Goal: Check status: Check status

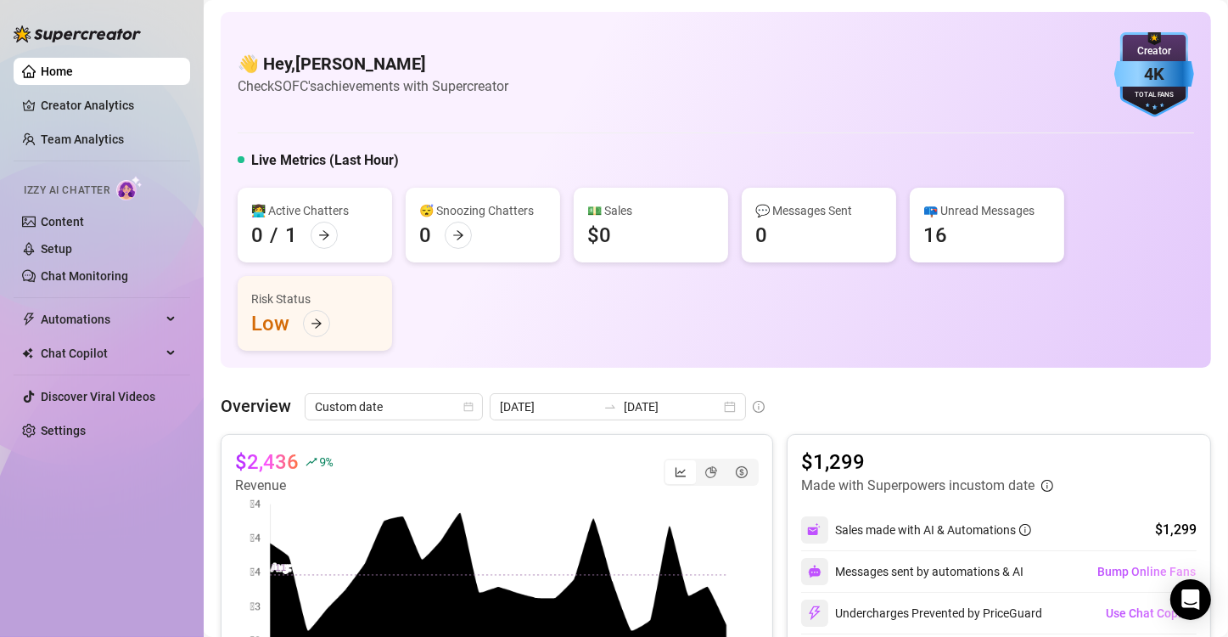
scroll to position [232, 0]
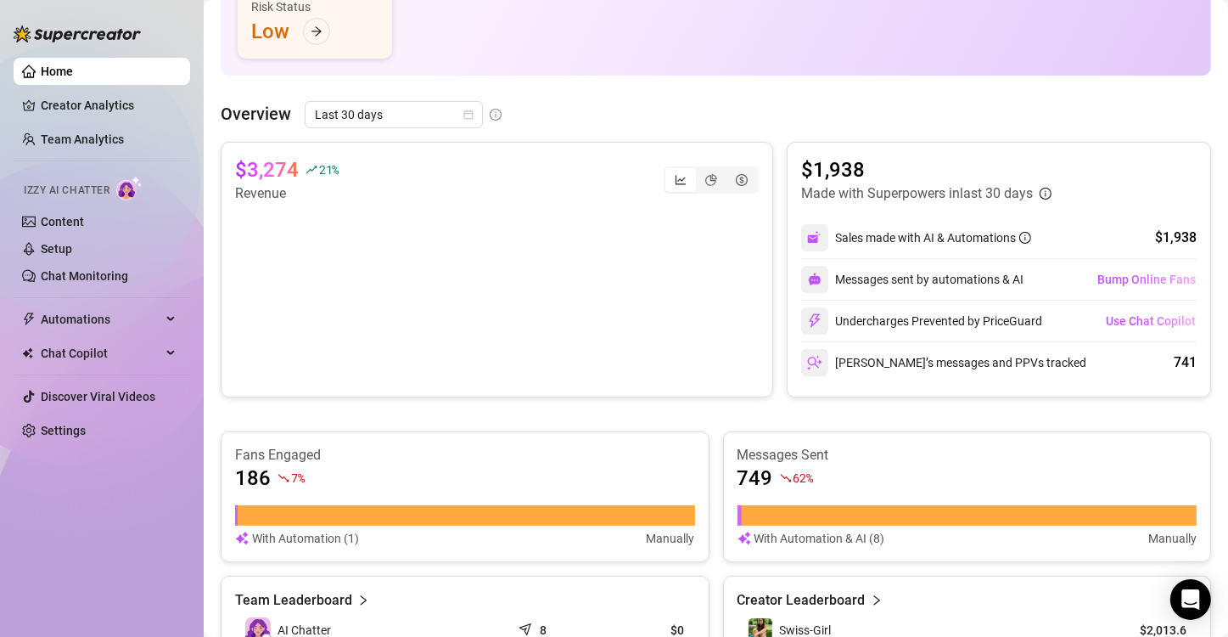
scroll to position [290, 0]
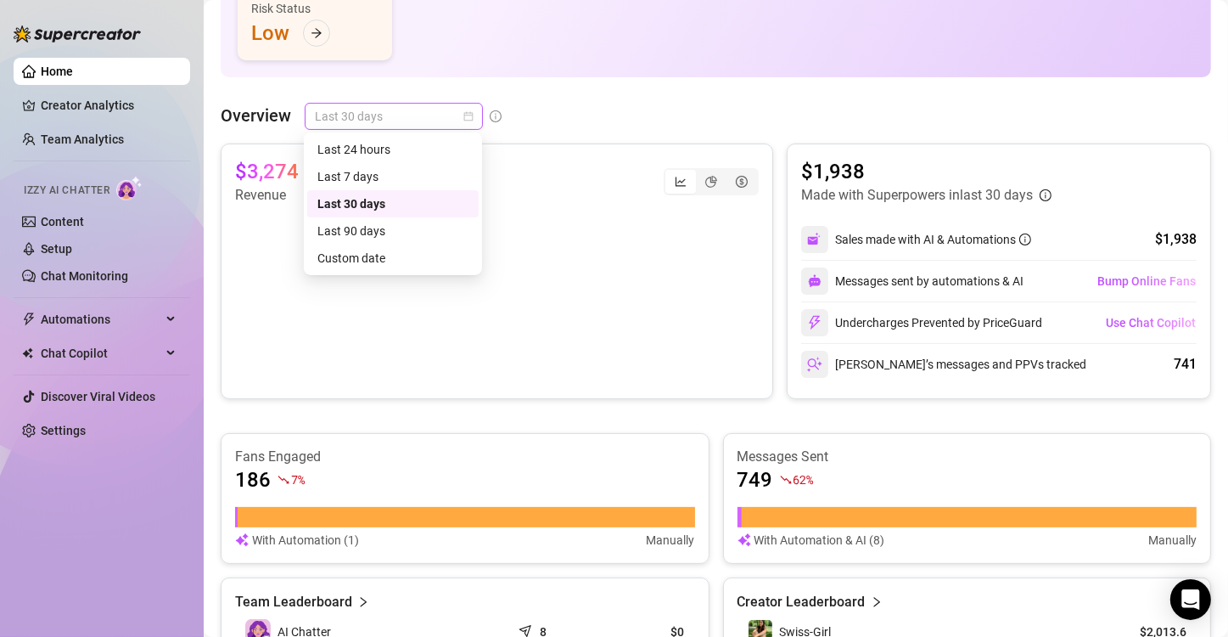
click at [469, 110] on span "Last 30 days" at bounding box center [394, 116] width 158 height 25
click at [369, 262] on div "Custom date" at bounding box center [393, 258] width 151 height 19
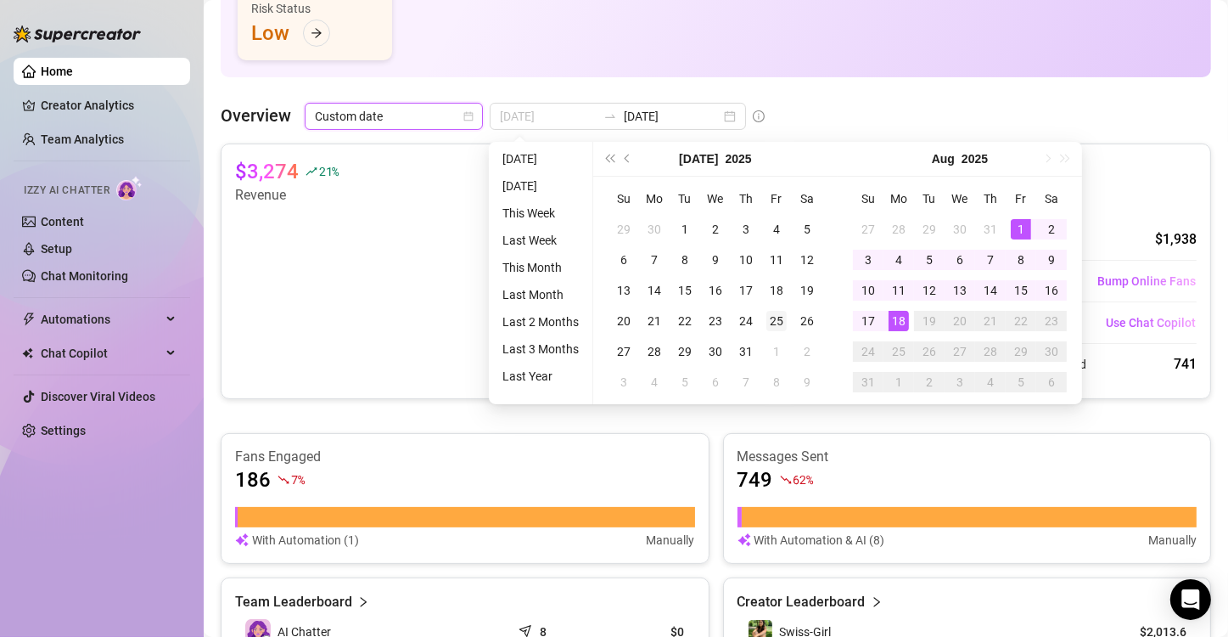
type input "[DATE]"
click at [774, 329] on div "25" at bounding box center [777, 321] width 20 height 20
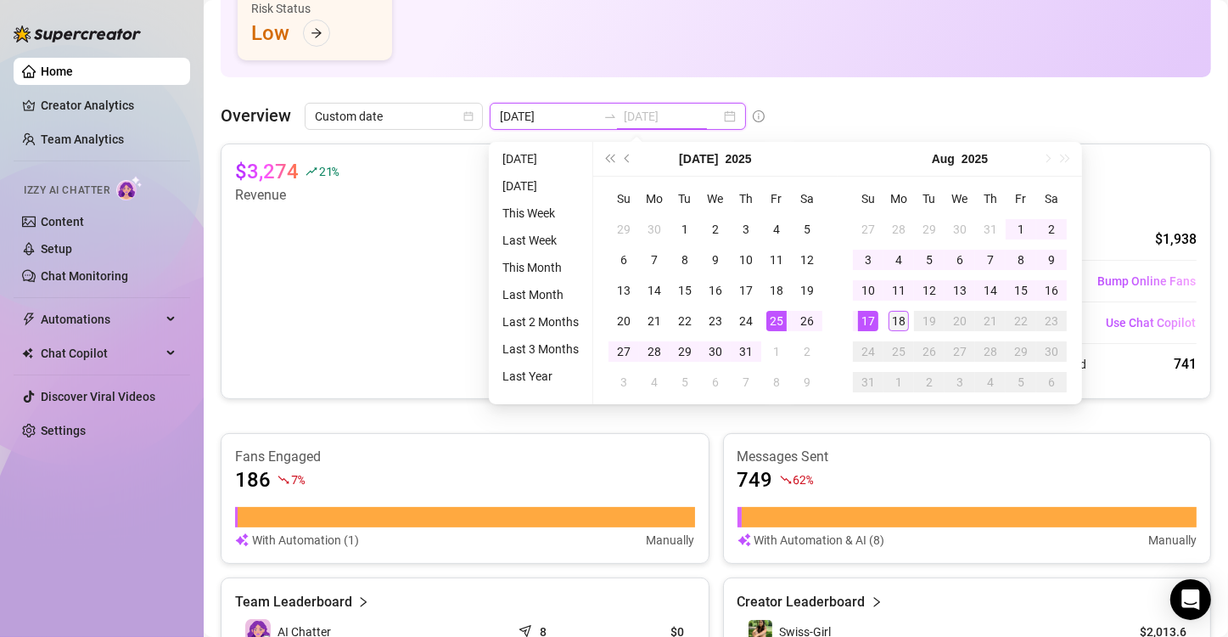
type input "[DATE]"
click at [902, 323] on div "18" at bounding box center [899, 321] width 20 height 20
